Goal: Information Seeking & Learning: Understand process/instructions

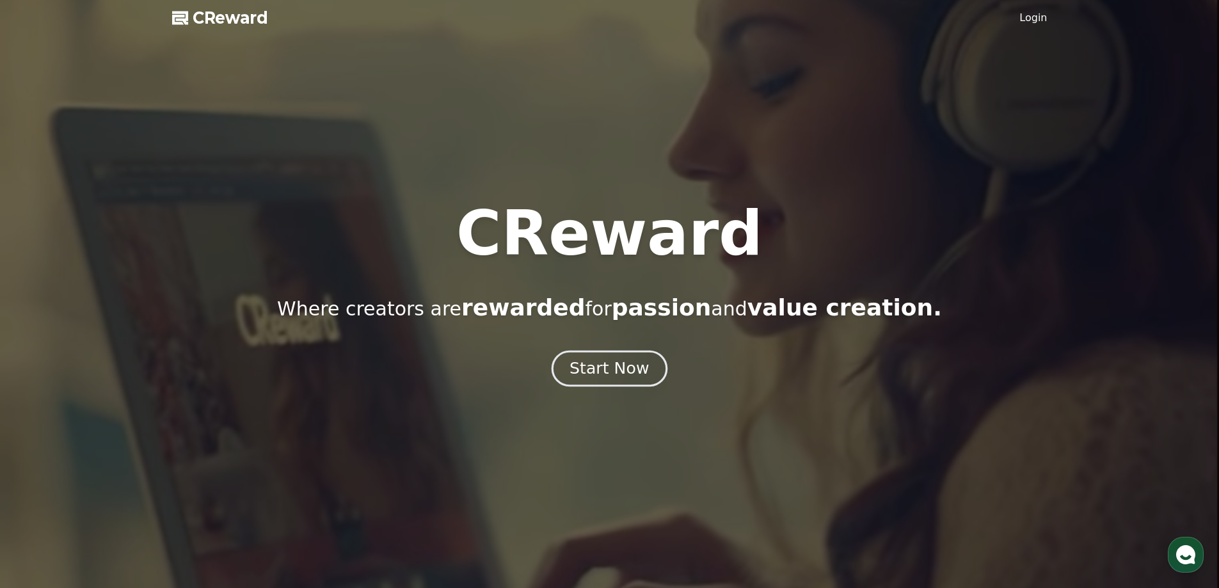
click at [632, 382] on button "Start Now" at bounding box center [610, 368] width 116 height 36
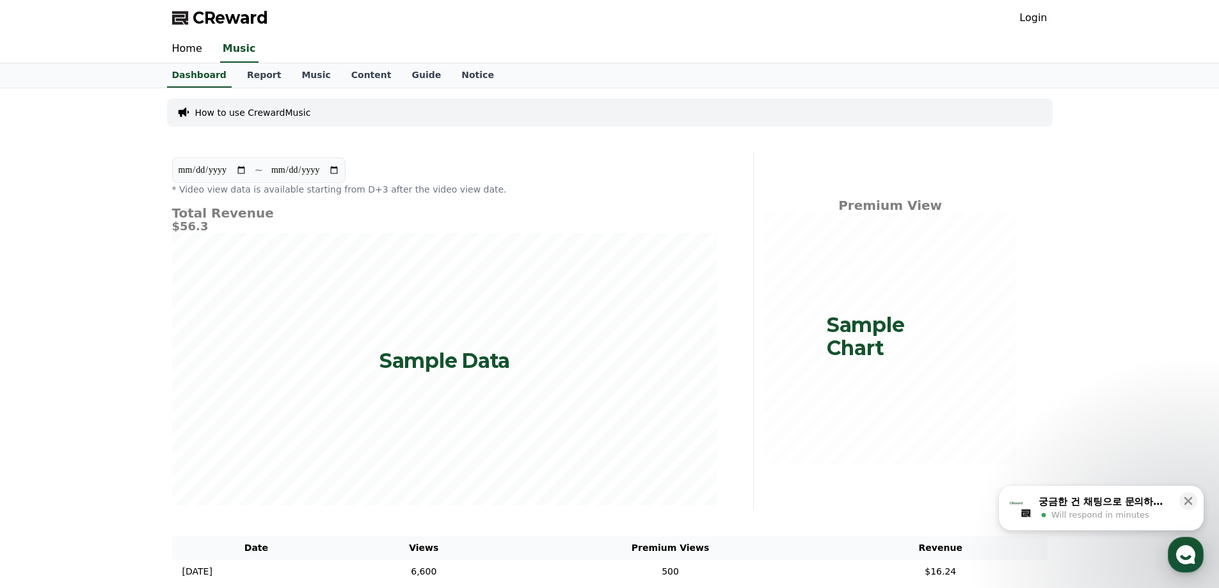
click at [244, 116] on p "How to use CrewardMusic" at bounding box center [253, 112] width 116 height 13
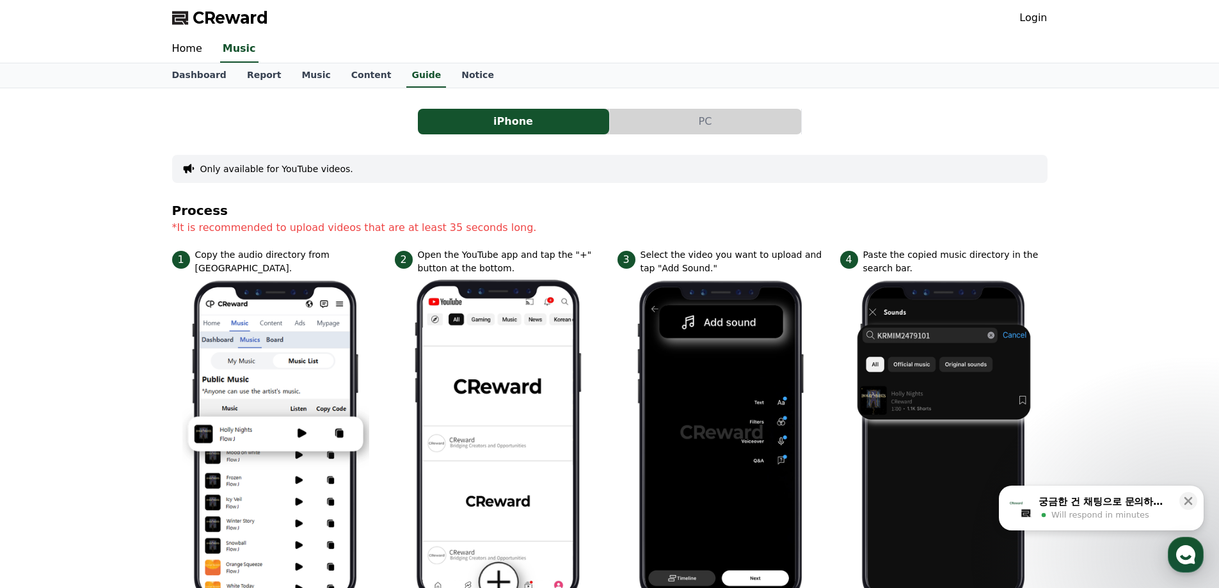
click at [774, 134] on div "iPhone PC Only available for YouTube videos. Process *It is recommended to uplo…" at bounding box center [610, 550] width 876 height 902
click at [717, 122] on button "PC" at bounding box center [705, 122] width 191 height 26
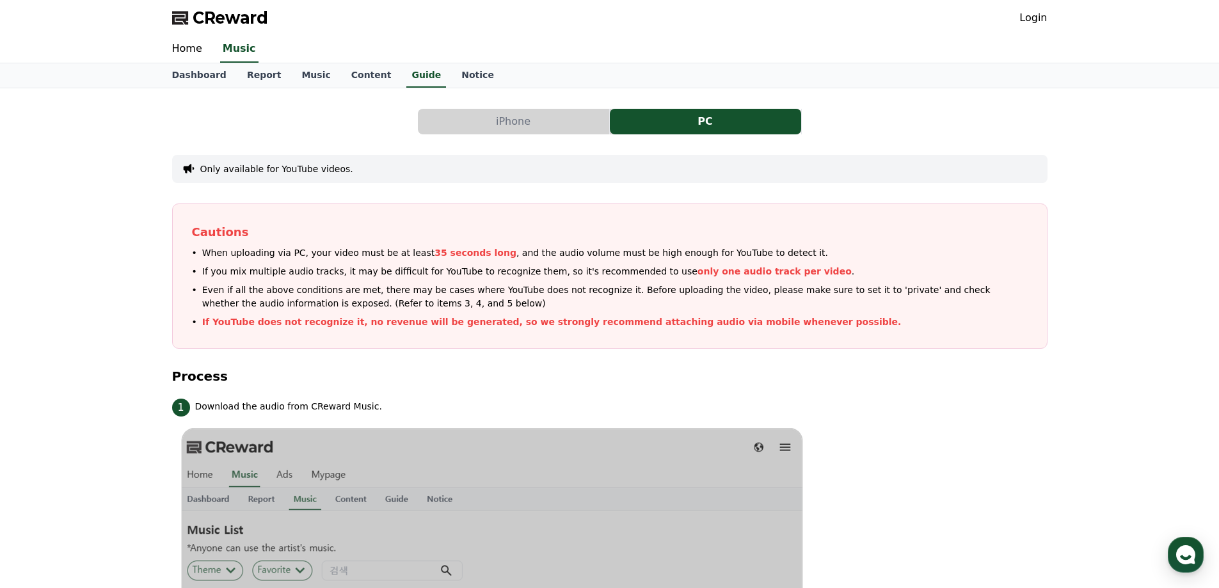
drag, startPoint x: 954, startPoint y: 336, endPoint x: 971, endPoint y: 294, distance: 45.3
click at [954, 335] on div "Cautions When uploading via PC, your video must be at least 35 seconds long , a…" at bounding box center [610, 276] width 876 height 145
drag, startPoint x: 408, startPoint y: 2, endPoint x: 1098, endPoint y: 39, distance: 691.5
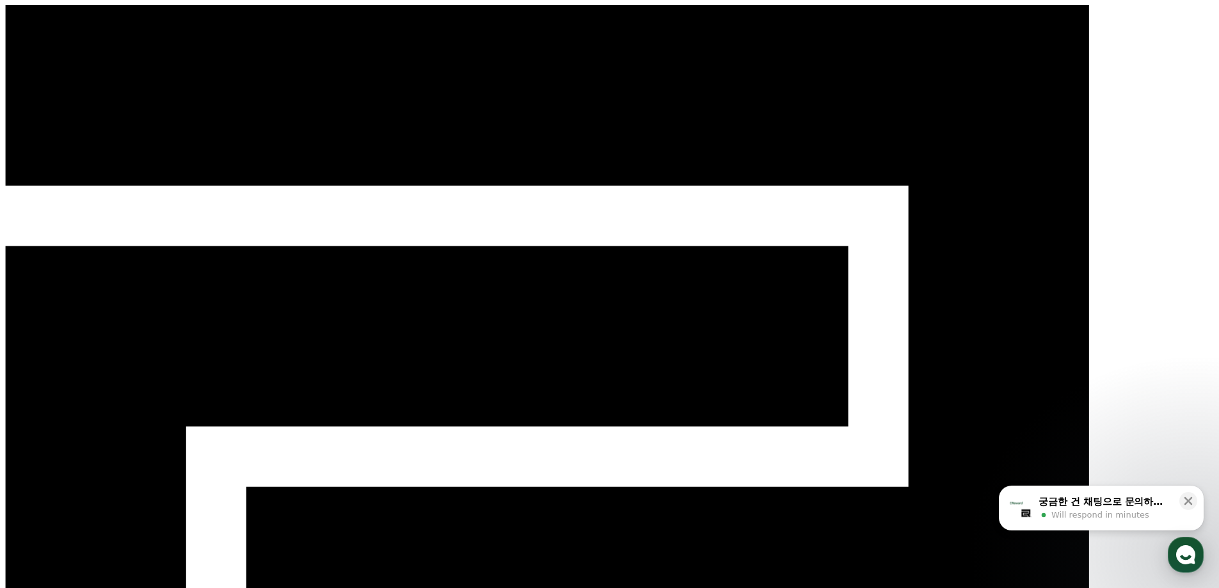
drag, startPoint x: 731, startPoint y: 1, endPoint x: 659, endPoint y: 140, distance: 156.0
